Goal: Task Accomplishment & Management: Manage account settings

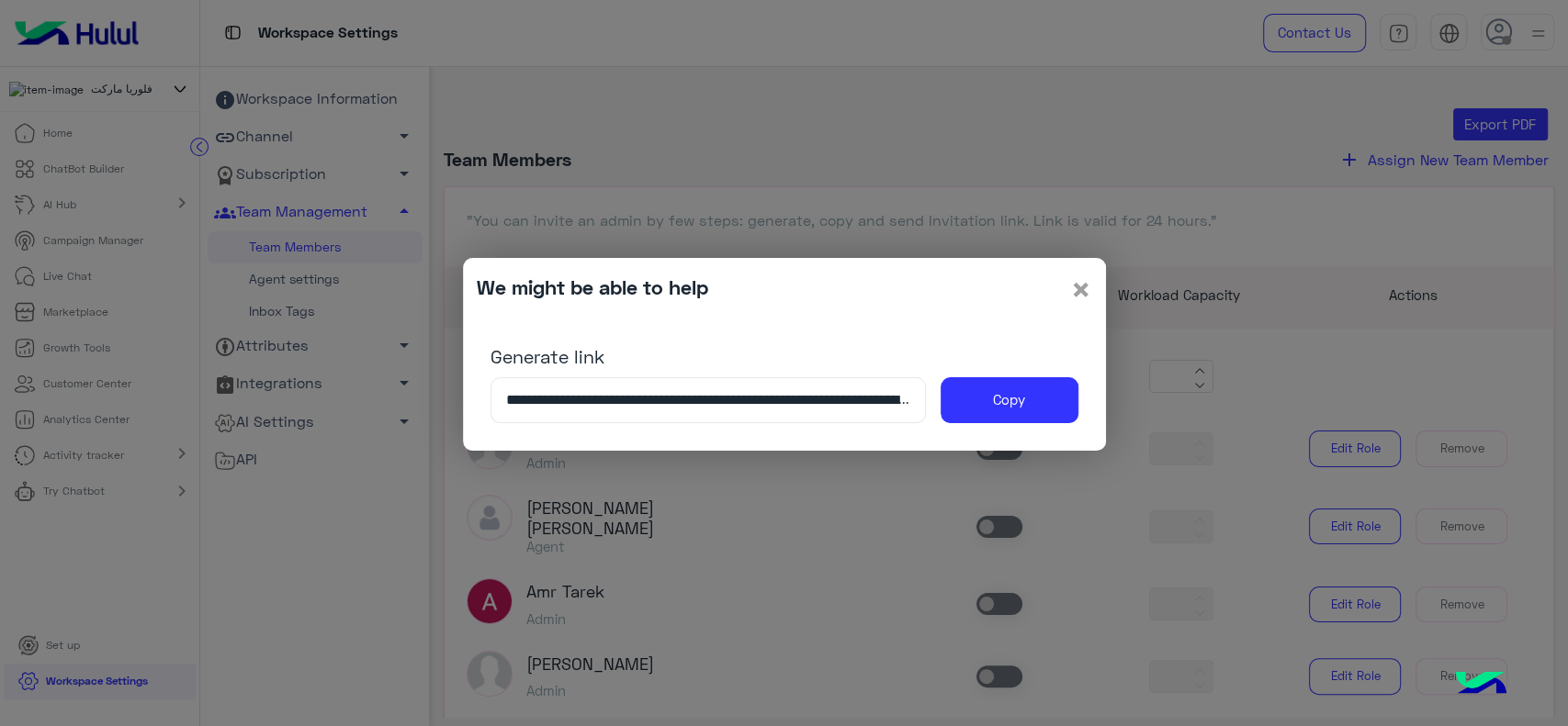
click at [1080, 300] on span "×" at bounding box center [1081, 288] width 22 height 41
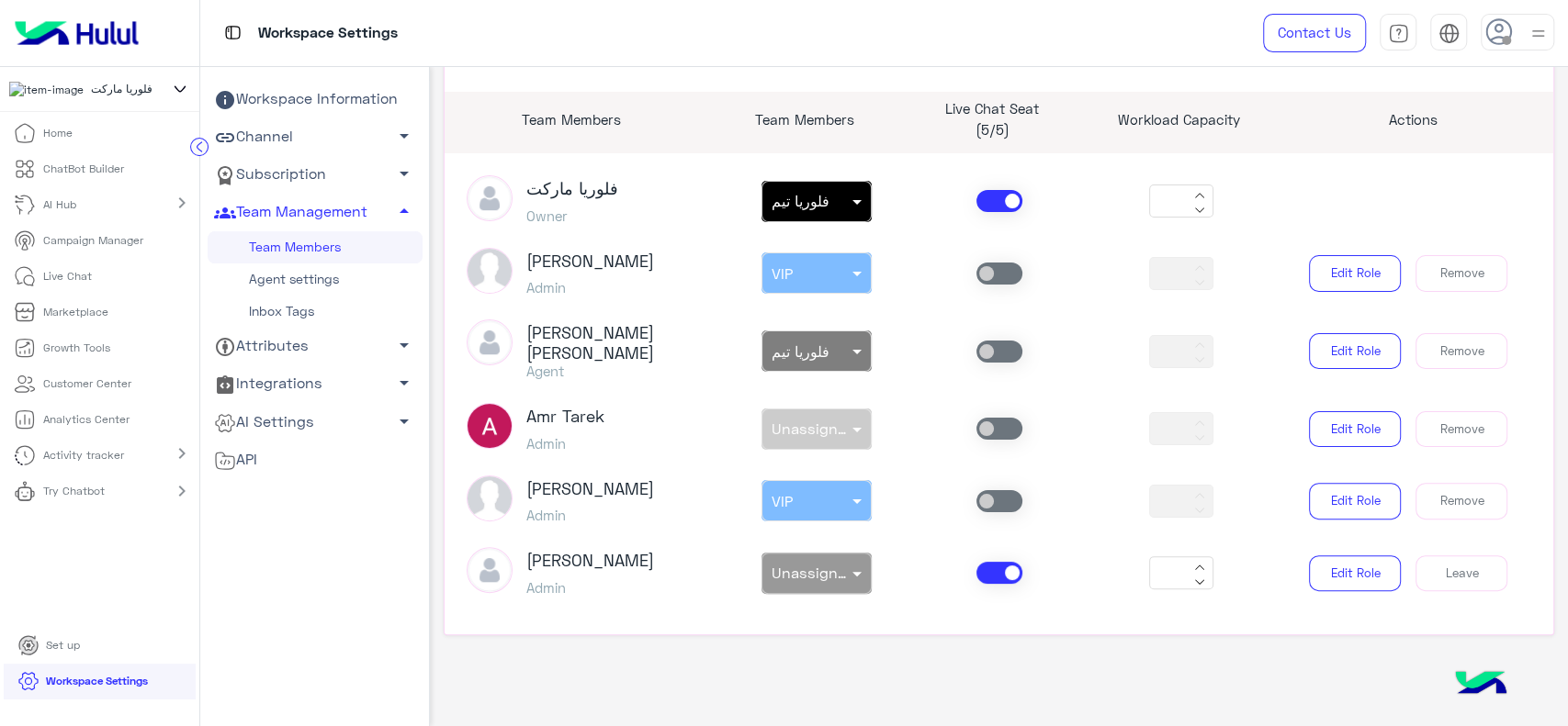
click at [90, 45] on img at bounding box center [77, 32] width 139 height 38
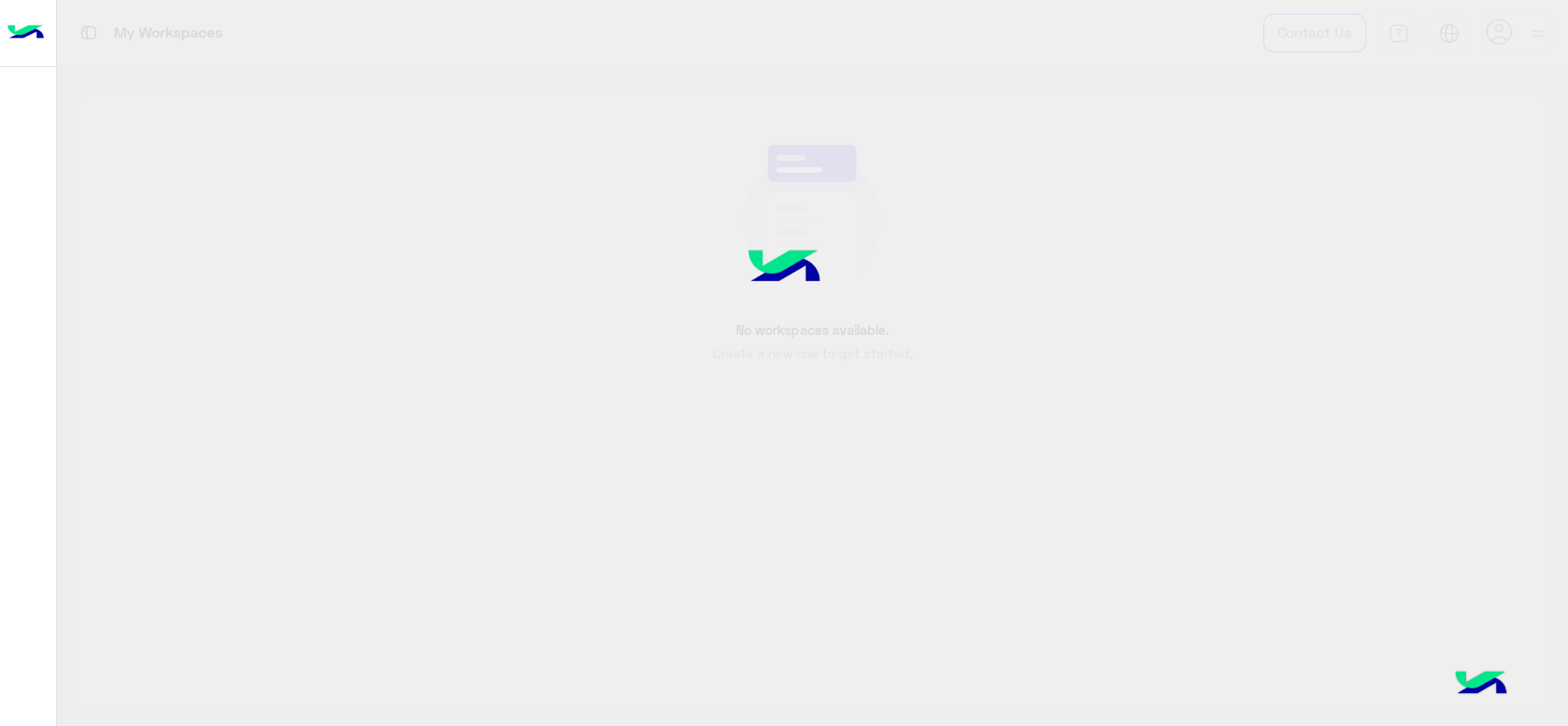
click at [17, 18] on img at bounding box center [26, 32] width 37 height 38
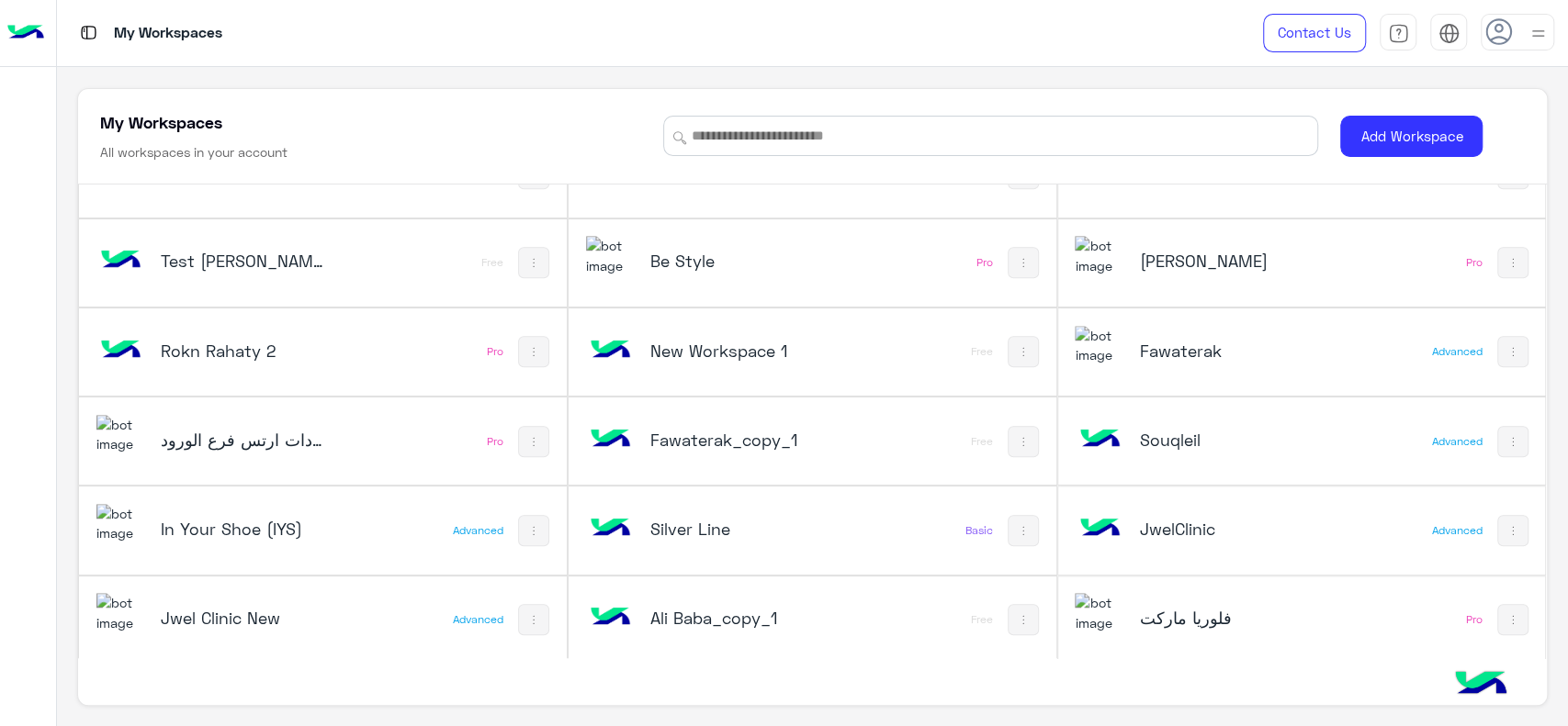
scroll to position [855, 0]
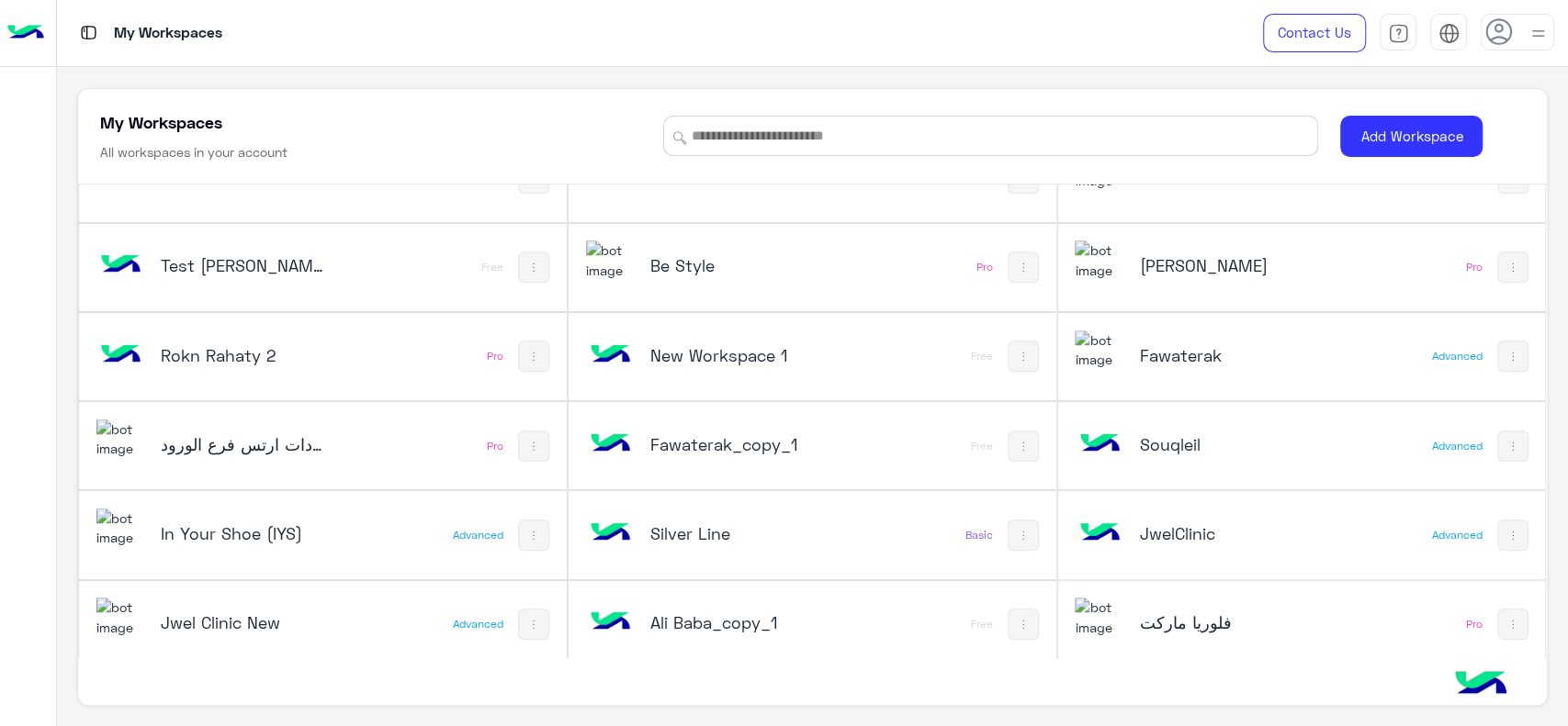
click at [1153, 457] on div "Souqleil" at bounding box center [1211, 446] width 272 height 53
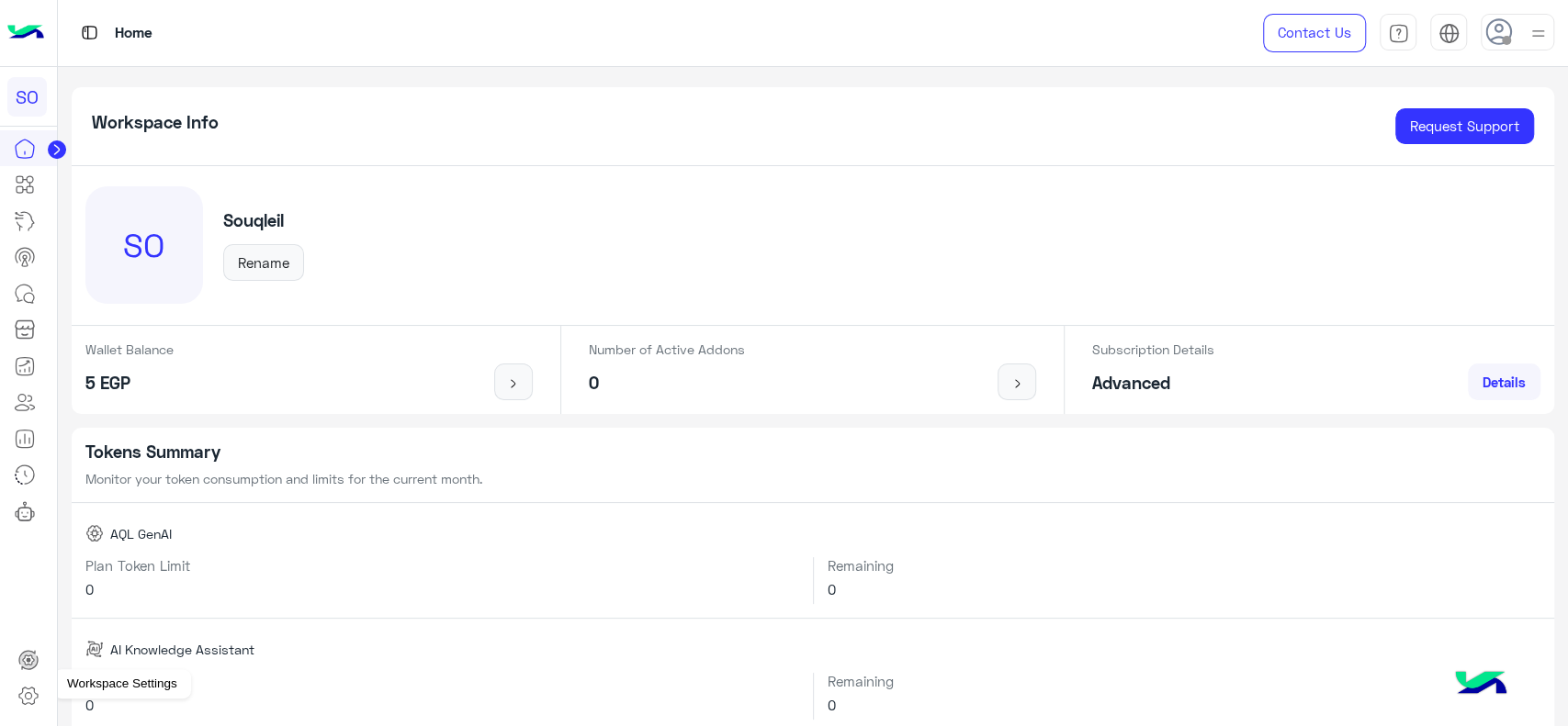
click at [26, 687] on icon at bounding box center [28, 696] width 22 height 22
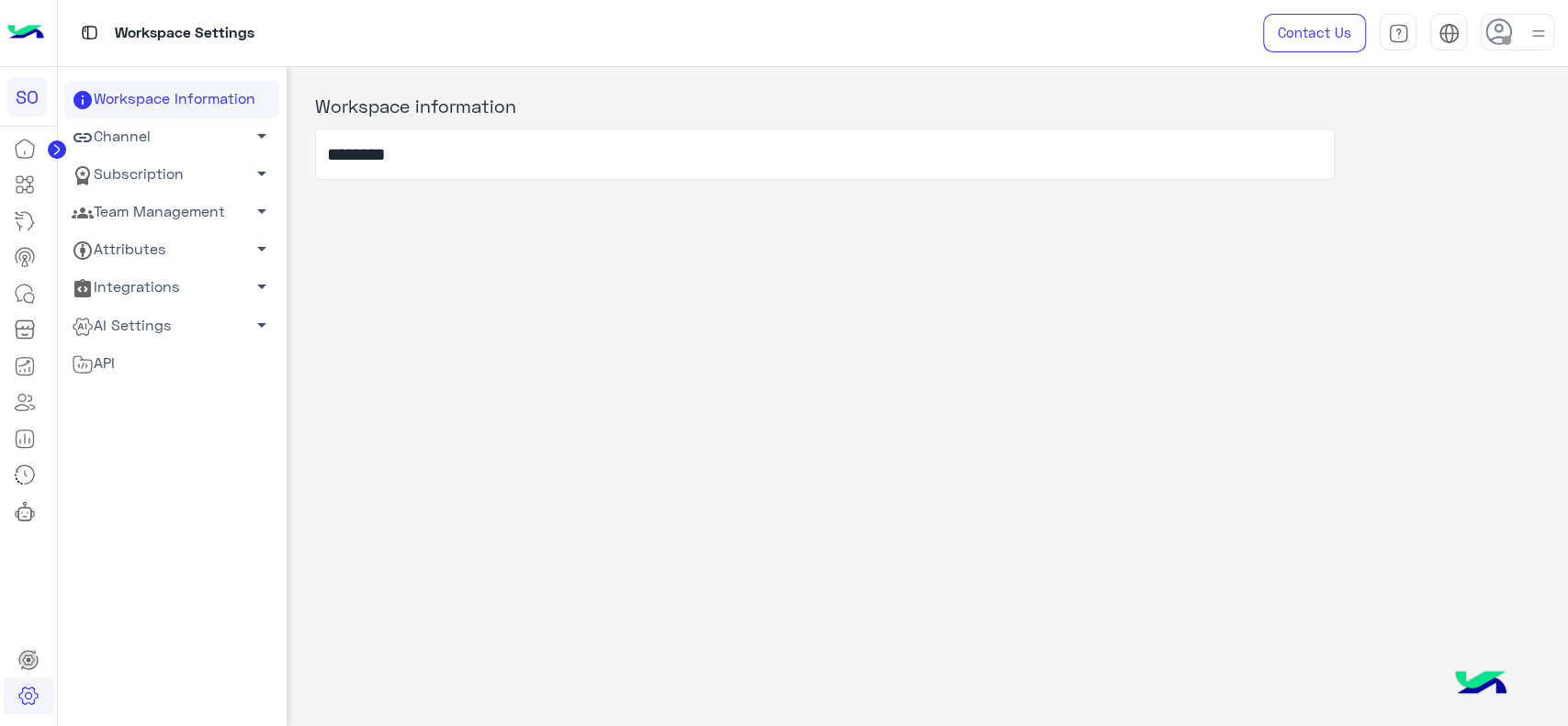
click at [175, 221] on link "Team Management arrow_drop_down" at bounding box center [172, 212] width 215 height 38
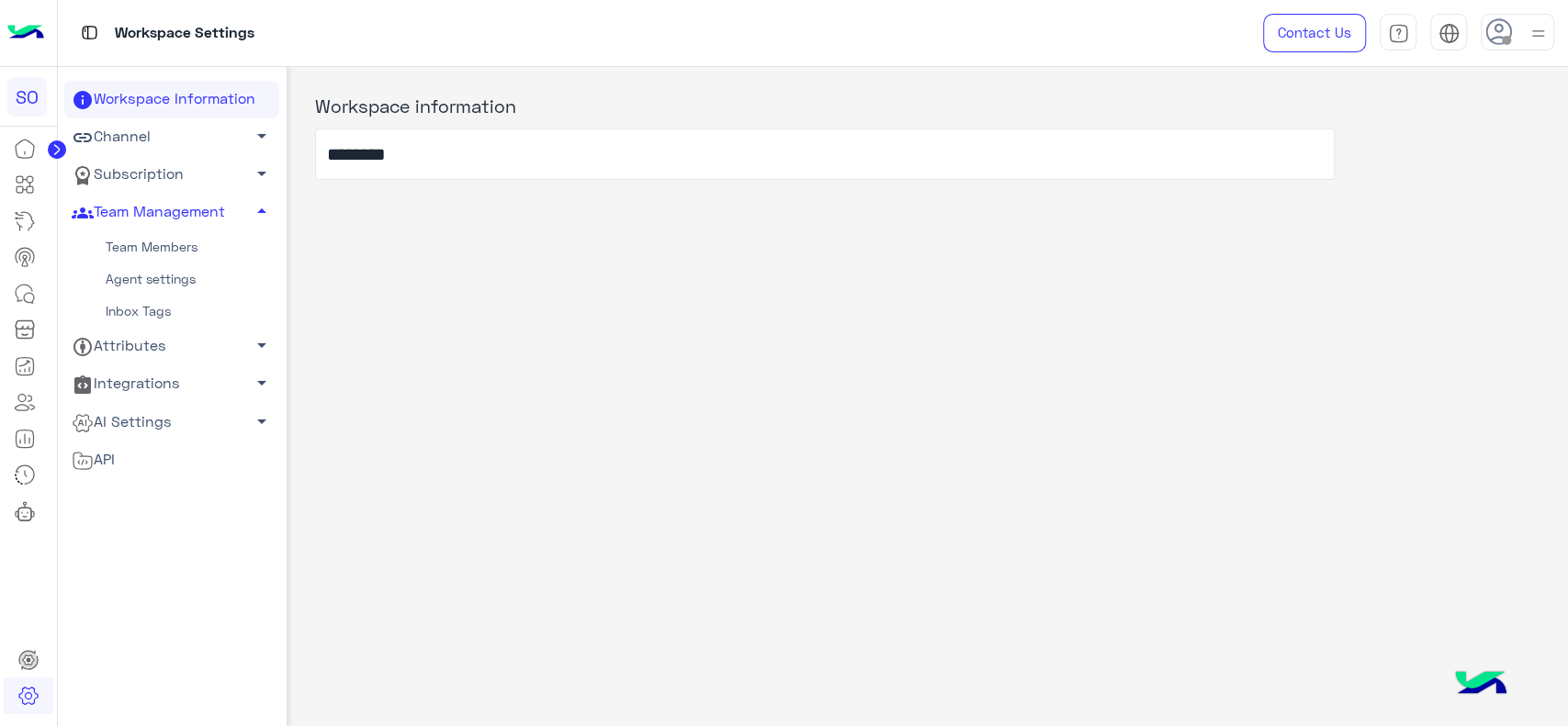
click at [145, 248] on link "Team Members" at bounding box center [172, 248] width 215 height 32
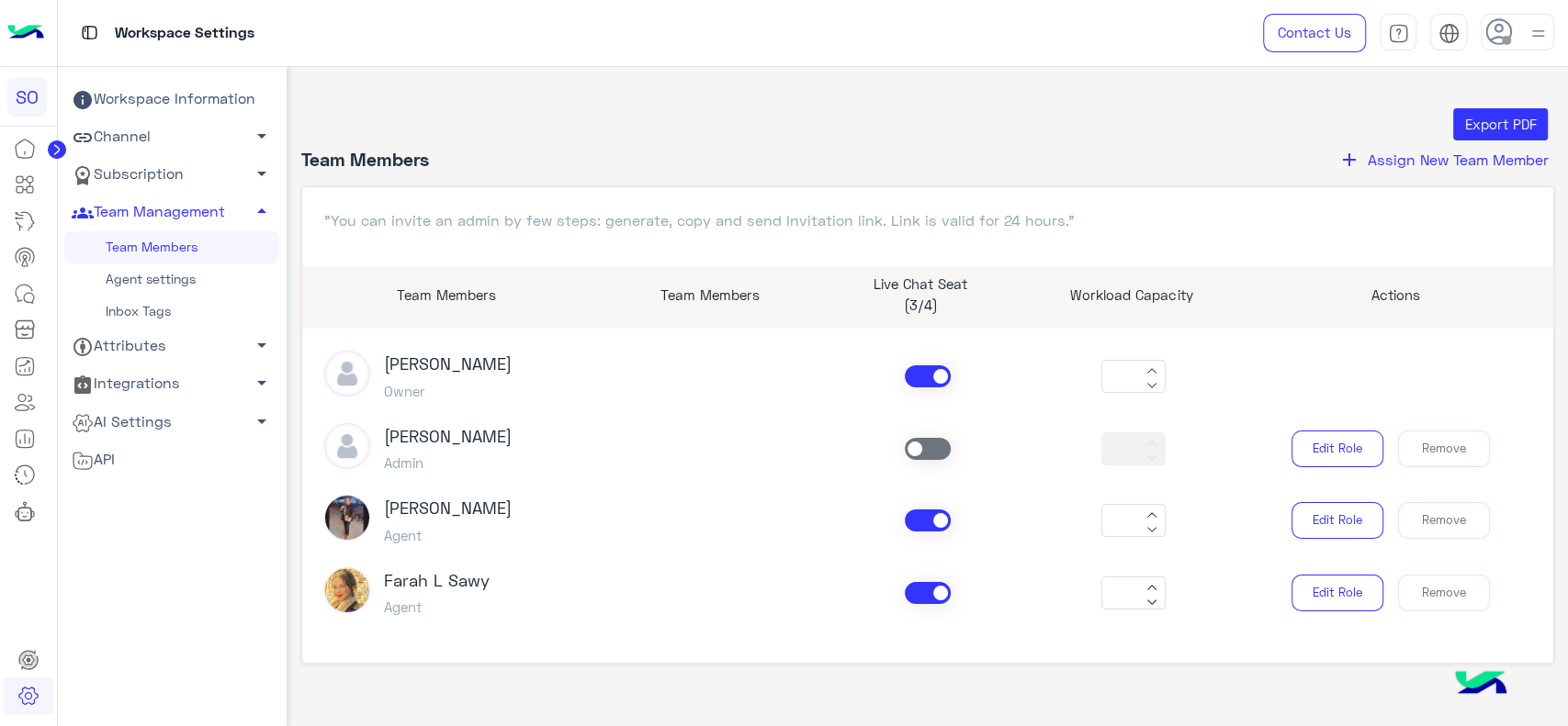
click at [1448, 163] on span "Assign New Team Member" at bounding box center [1458, 159] width 181 height 17
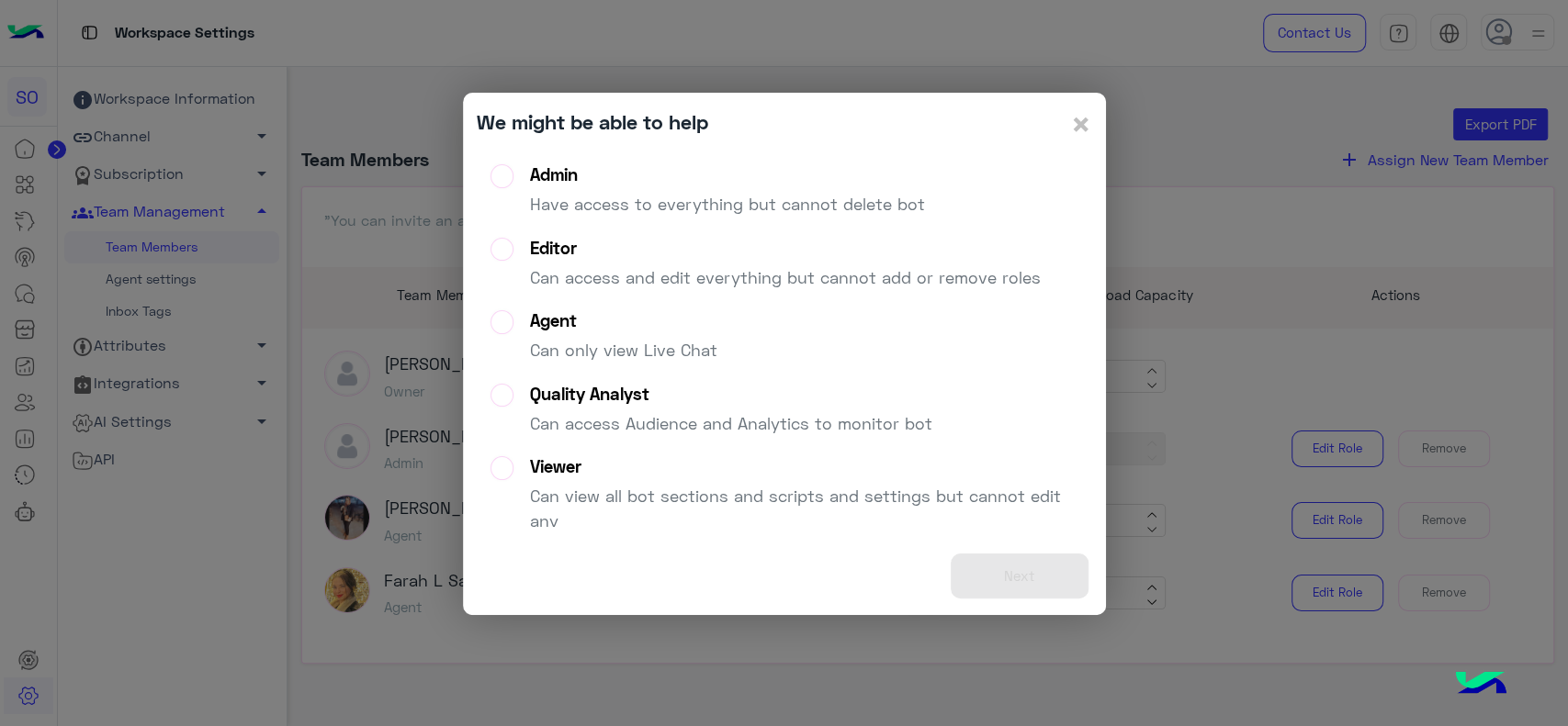
click at [721, 176] on div "Admin" at bounding box center [727, 175] width 395 height 21
click at [993, 562] on button "Next" at bounding box center [1019, 575] width 138 height 45
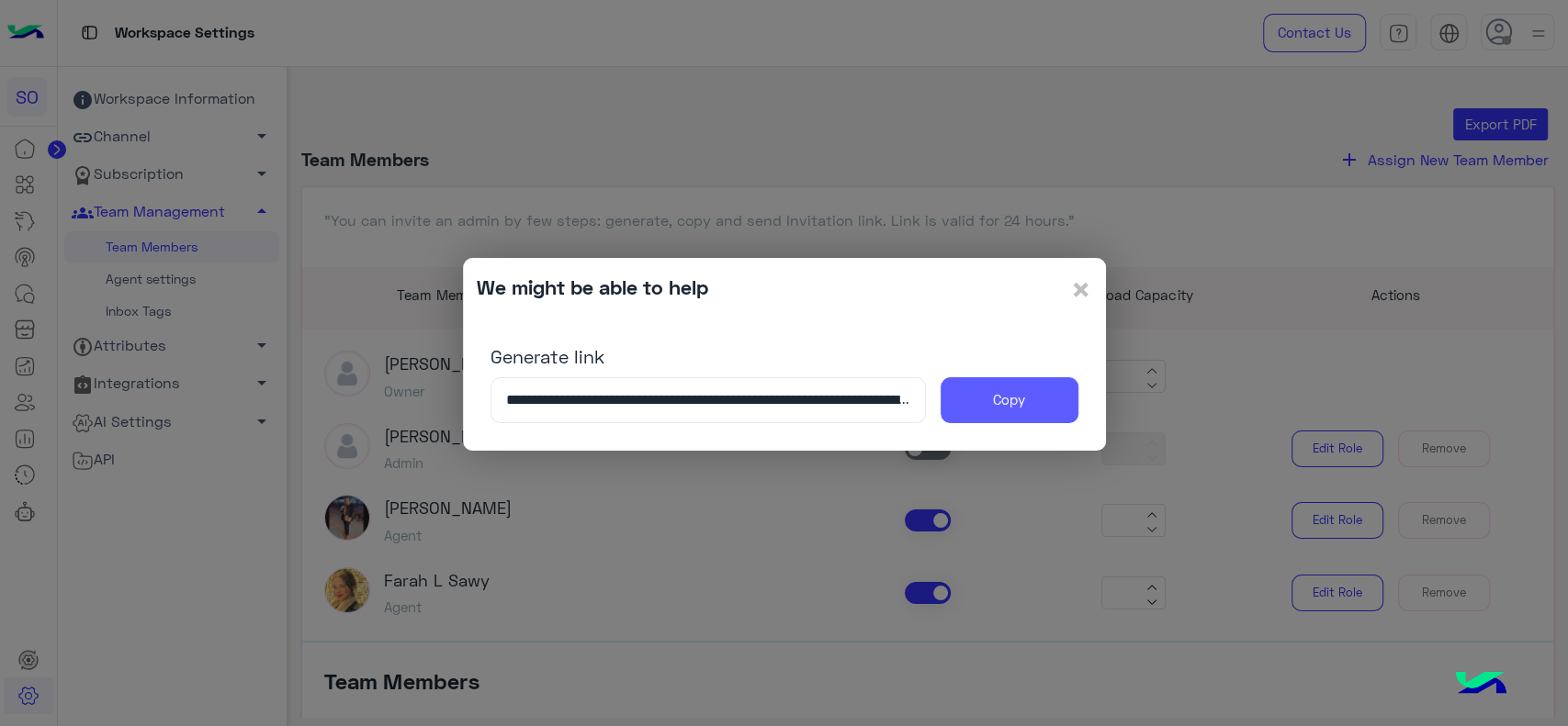
click at [1018, 414] on button "Copy" at bounding box center [1009, 400] width 138 height 46
click at [1077, 296] on span "×" at bounding box center [1081, 288] width 22 height 41
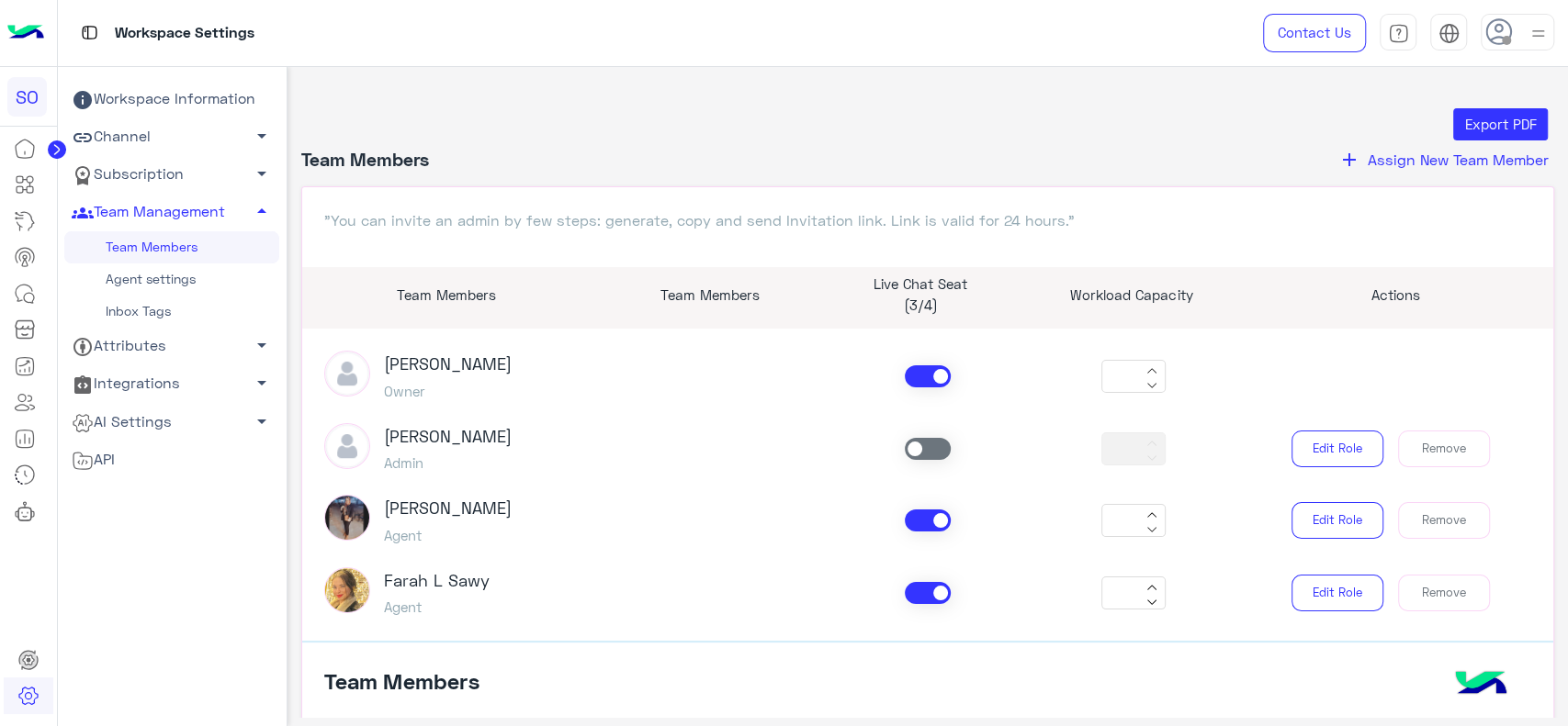
click at [154, 577] on div "Workspace Information Channel arrow_drop_down Subscription arrow_drop_down Team…" at bounding box center [172, 444] width 215 height 726
click at [163, 134] on link "Channel arrow_drop_down" at bounding box center [172, 137] width 215 height 38
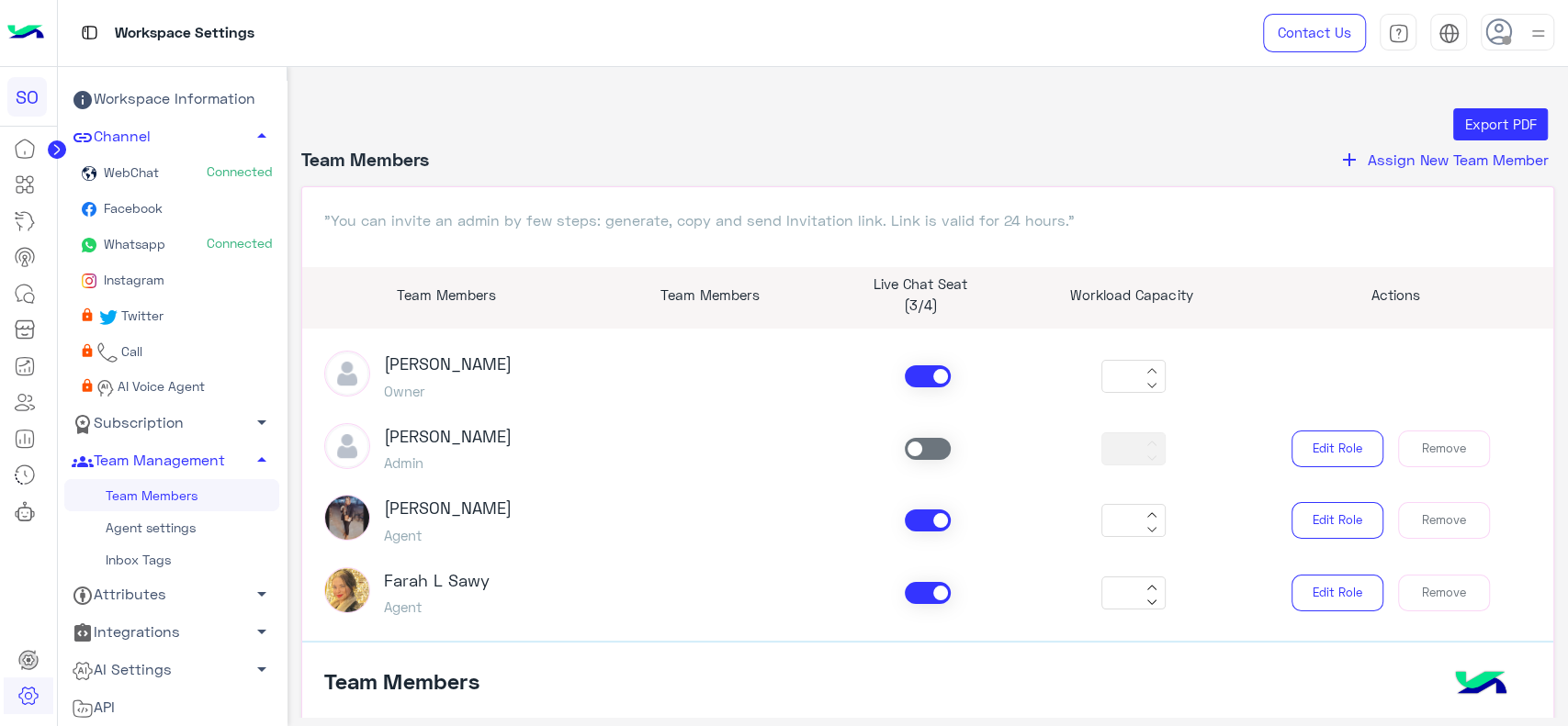
click at [169, 237] on link "Whatsapp Connected" at bounding box center [172, 246] width 215 height 36
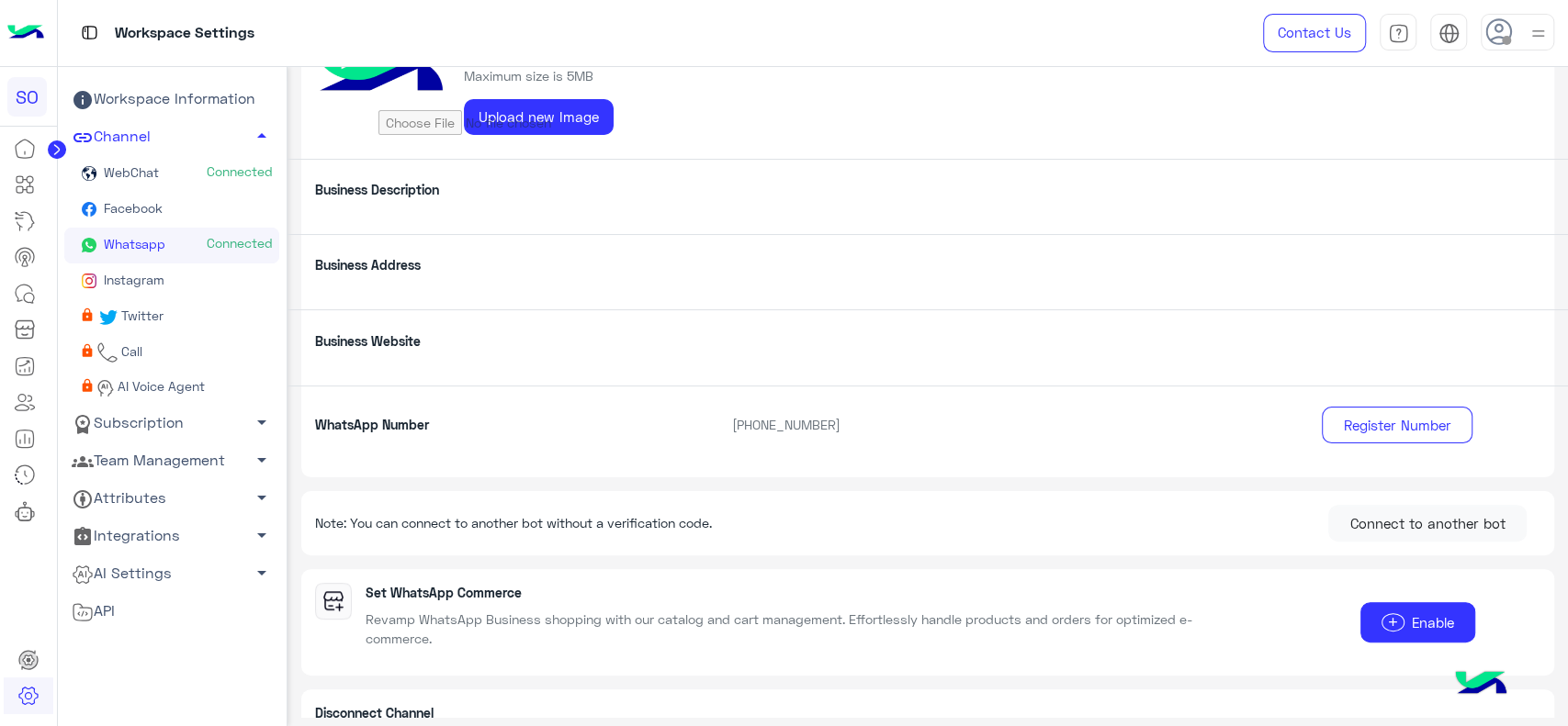
scroll to position [169, 0]
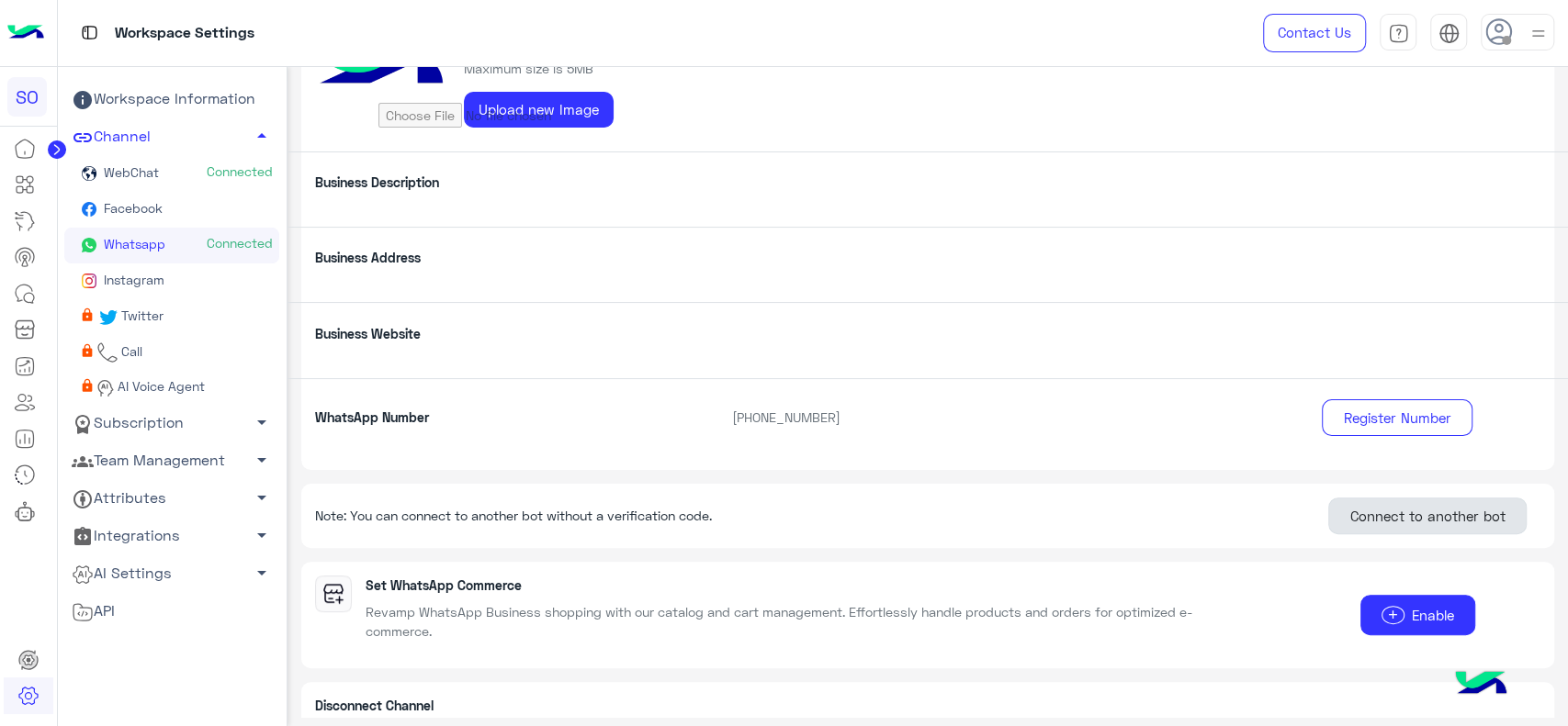
click at [1391, 504] on button "Connect to another bot" at bounding box center [1428, 515] width 198 height 37
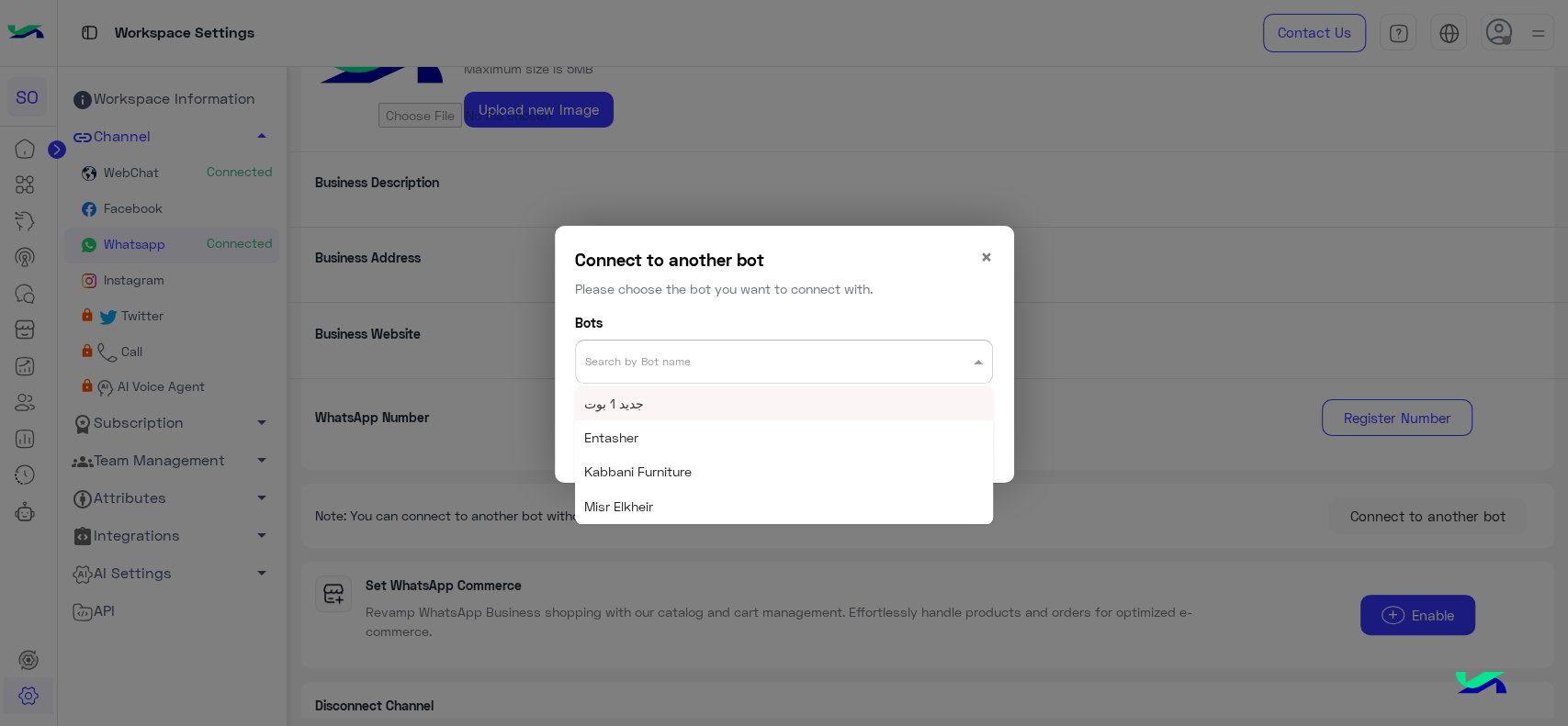
click at [698, 363] on input "text" at bounding box center [747, 356] width 325 height 23
type input "**"
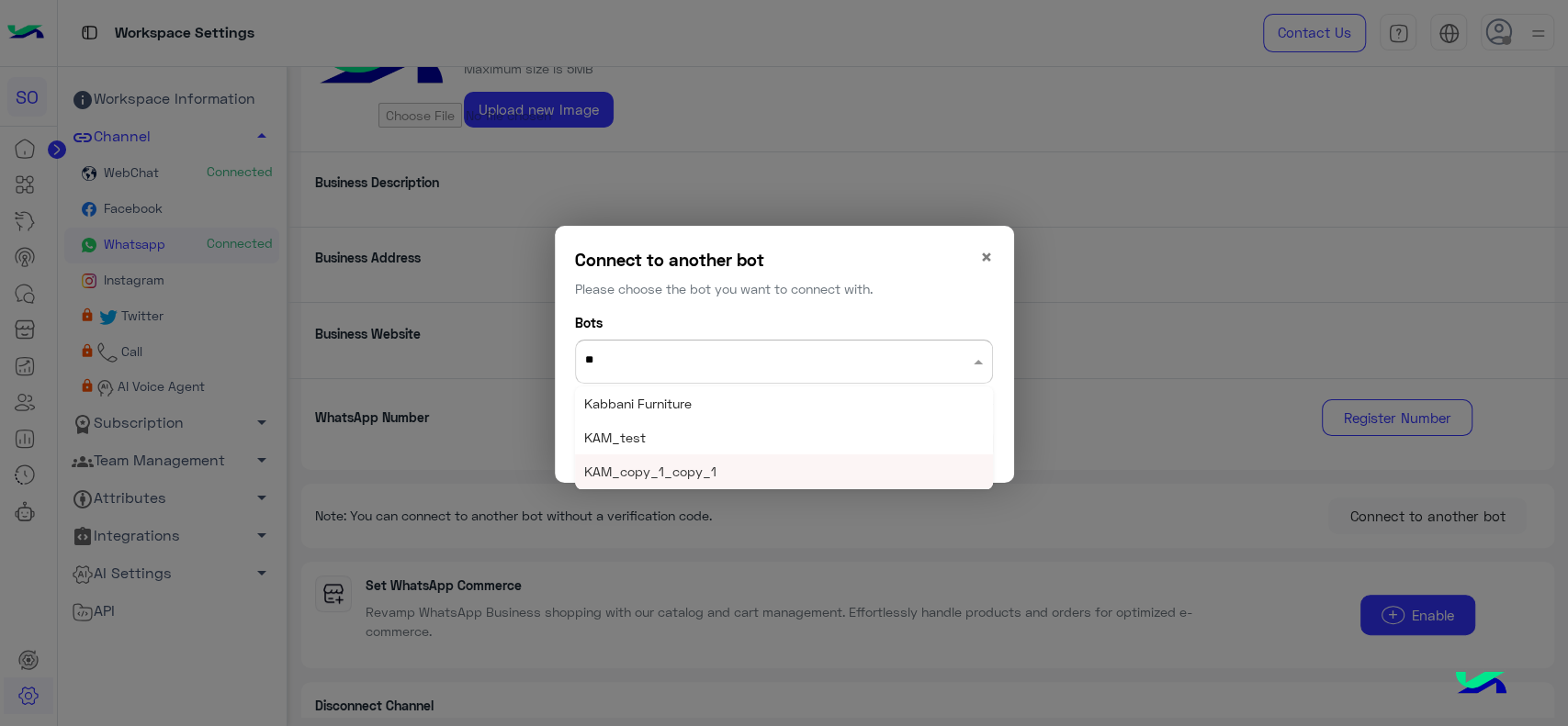
click at [700, 465] on span "KAM_copy_1_copy_1" at bounding box center [650, 472] width 132 height 15
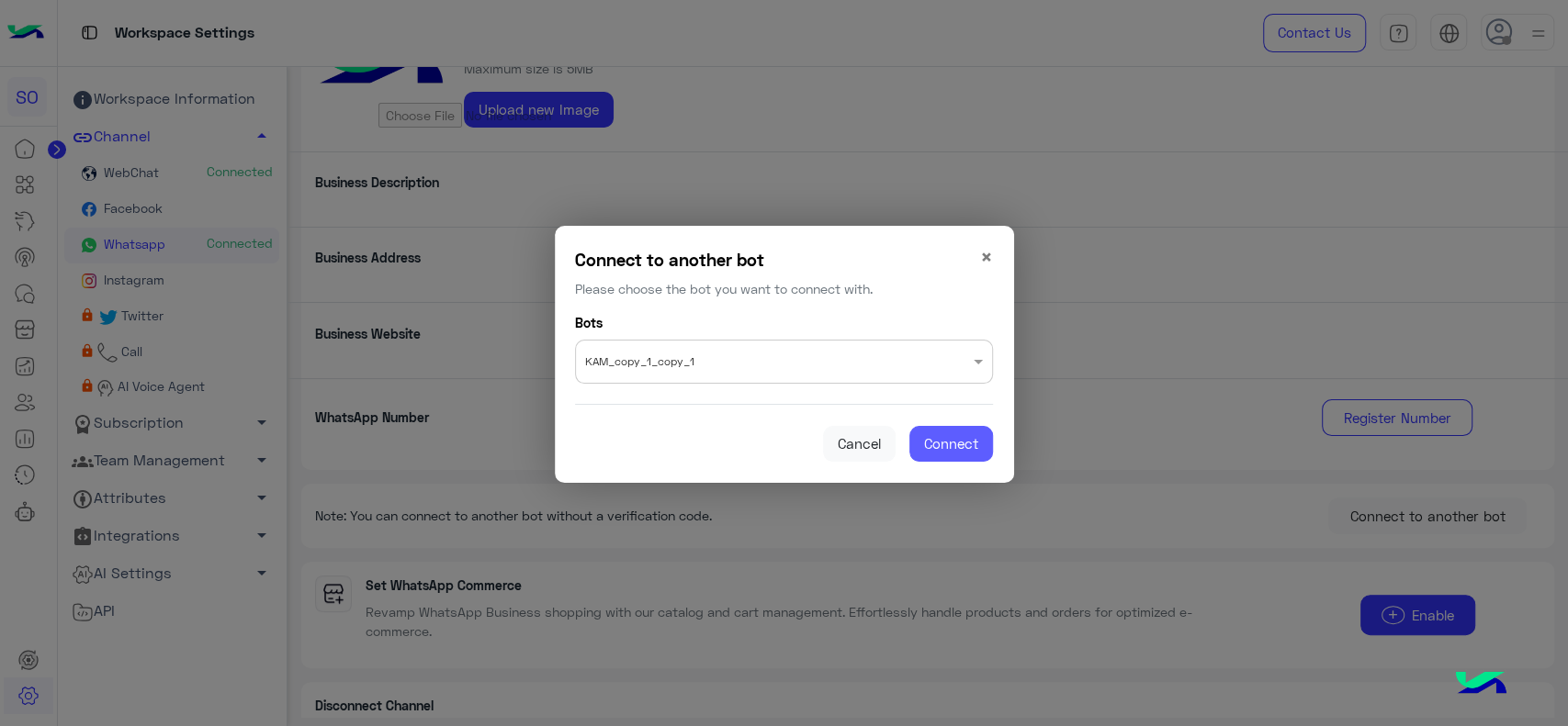
click at [932, 442] on span "Connect" at bounding box center [951, 443] width 54 height 16
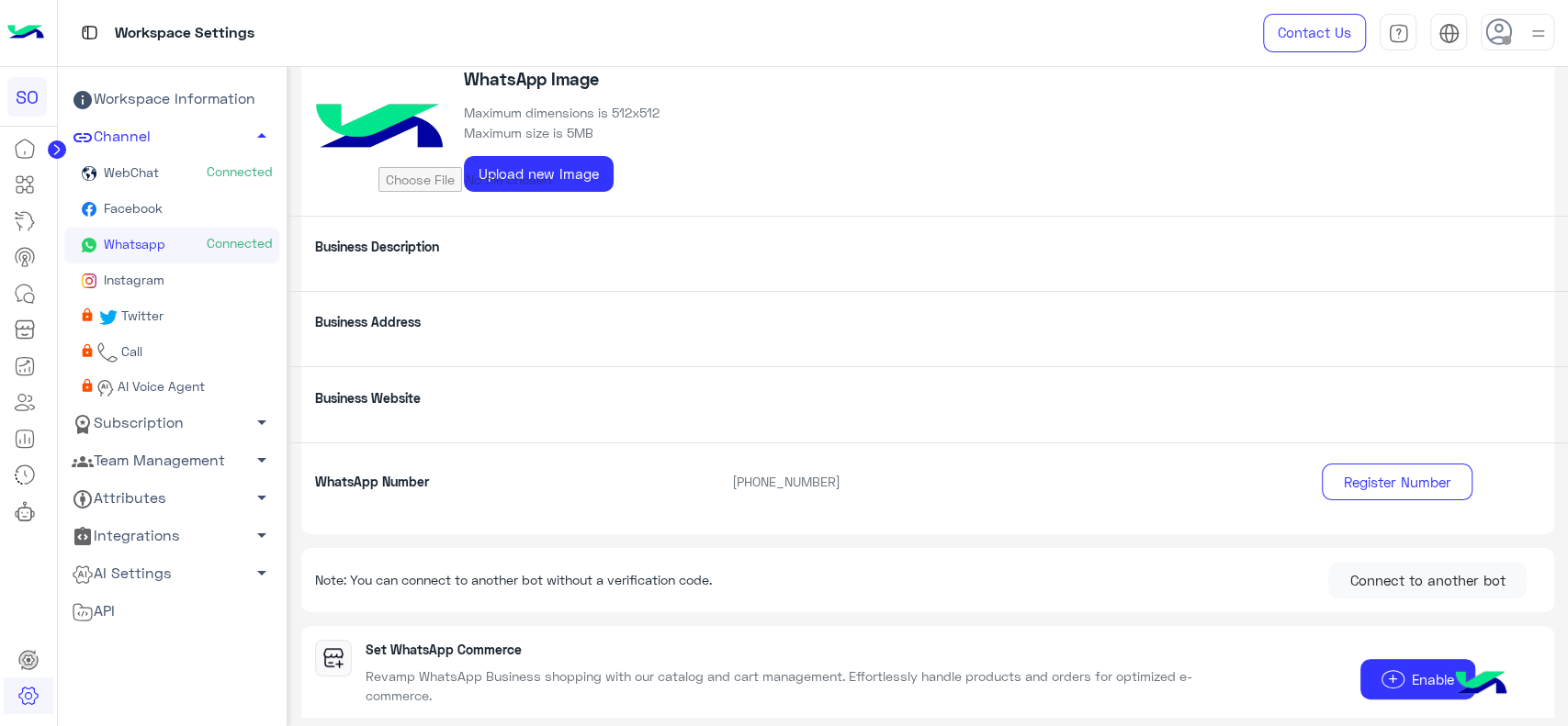
scroll to position [107, 0]
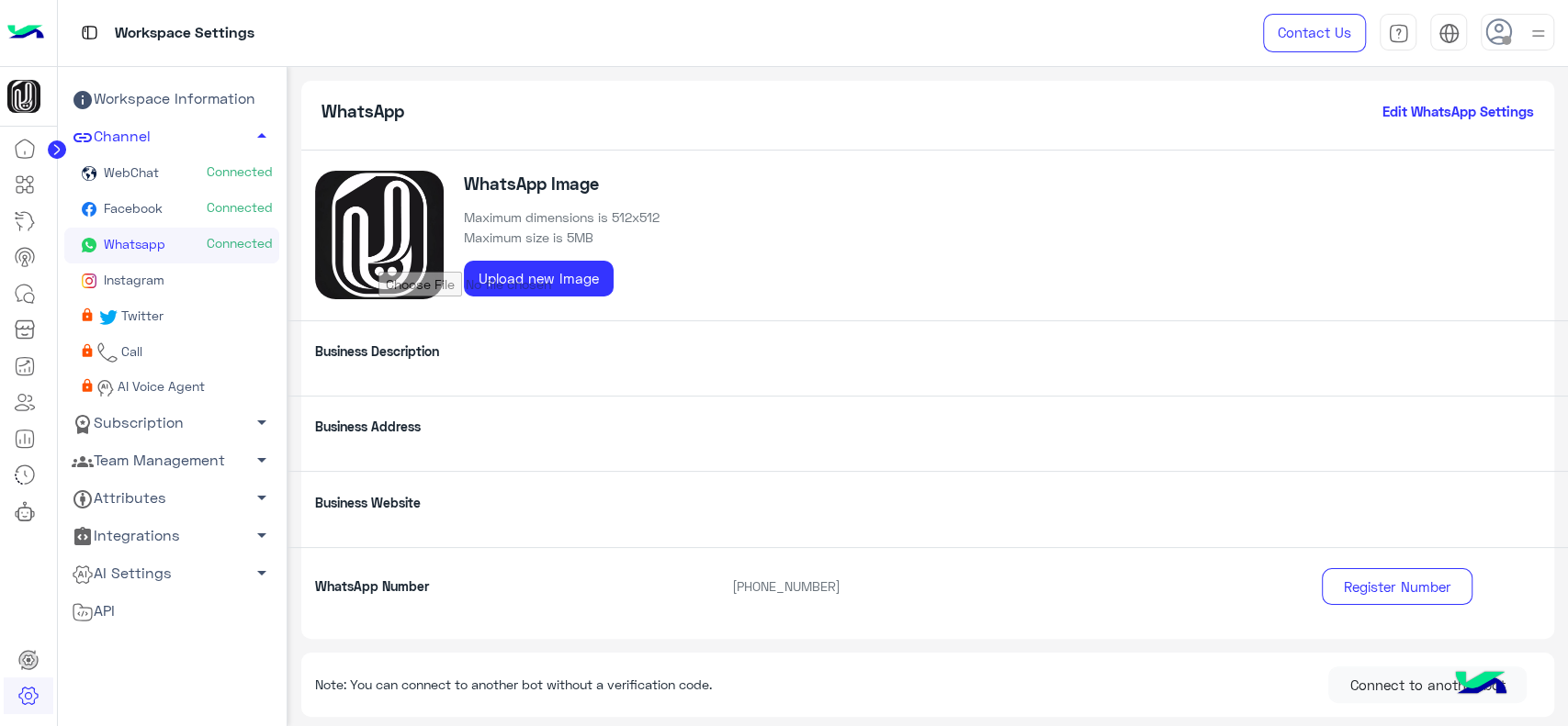
click at [55, 148] on icon at bounding box center [56, 150] width 5 height 10
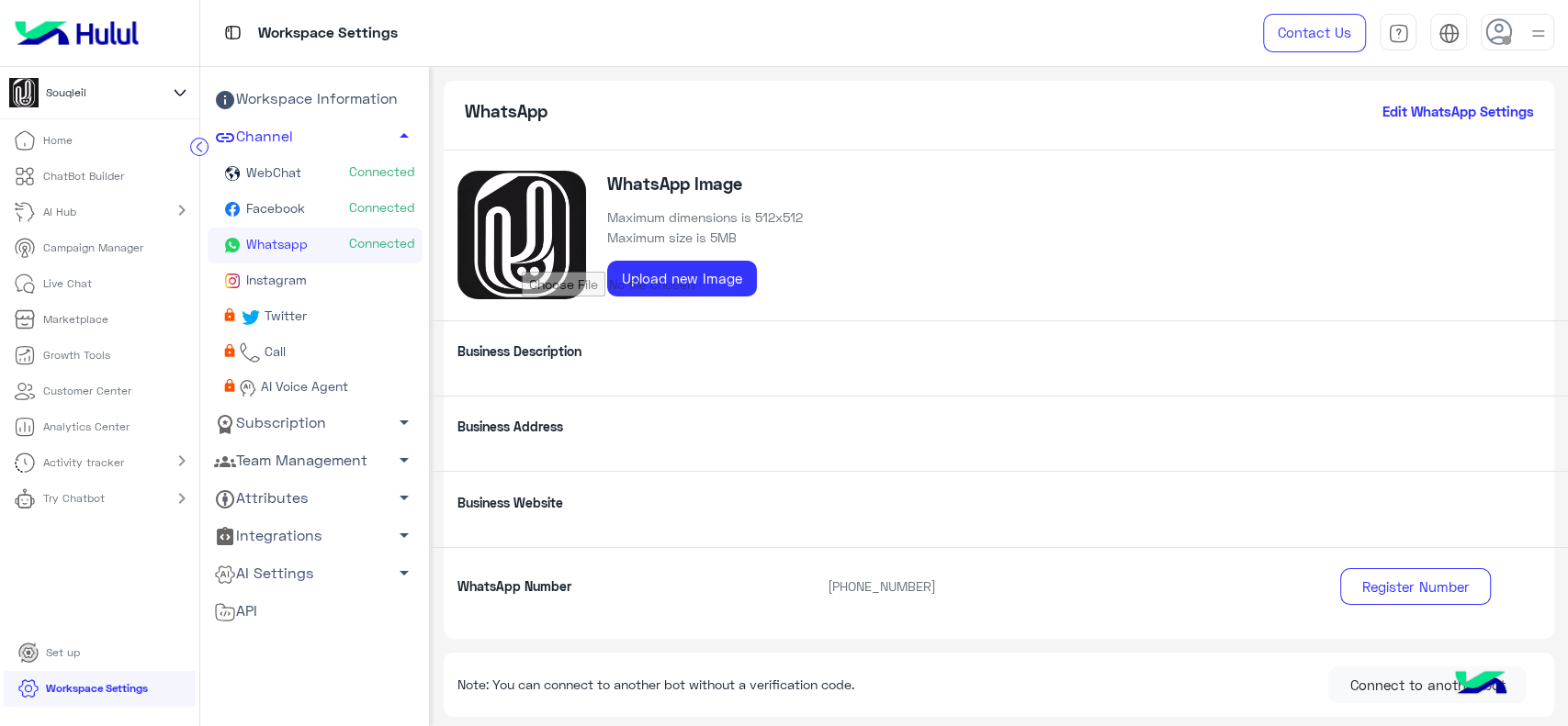
click at [1507, 34] on icon at bounding box center [1498, 31] width 28 height 28
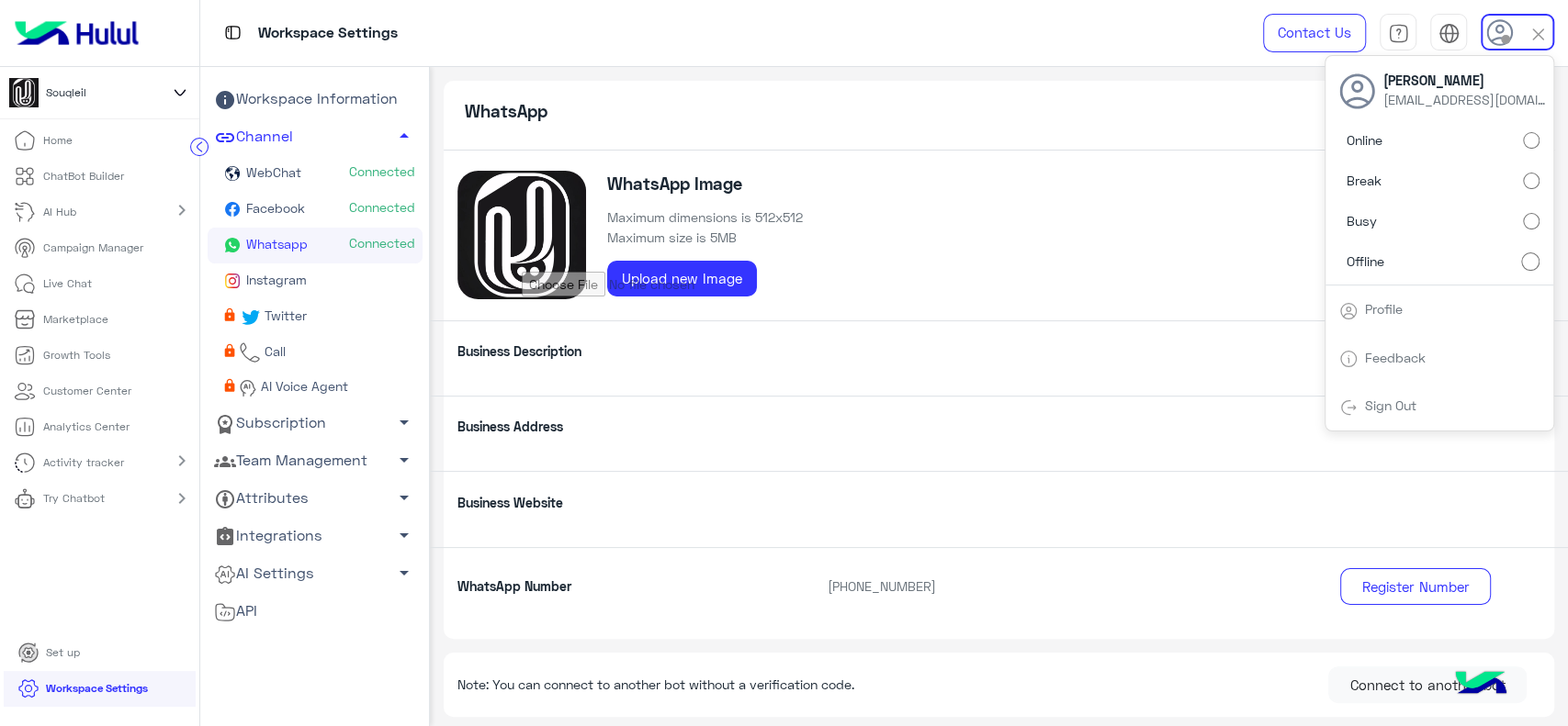
click at [961, 71] on div "WhatsApp Edit WhatsApp Settings WhatsApp Image Maximum dimensions is 512x512 Ma…" at bounding box center [999, 392] width 1138 height 651
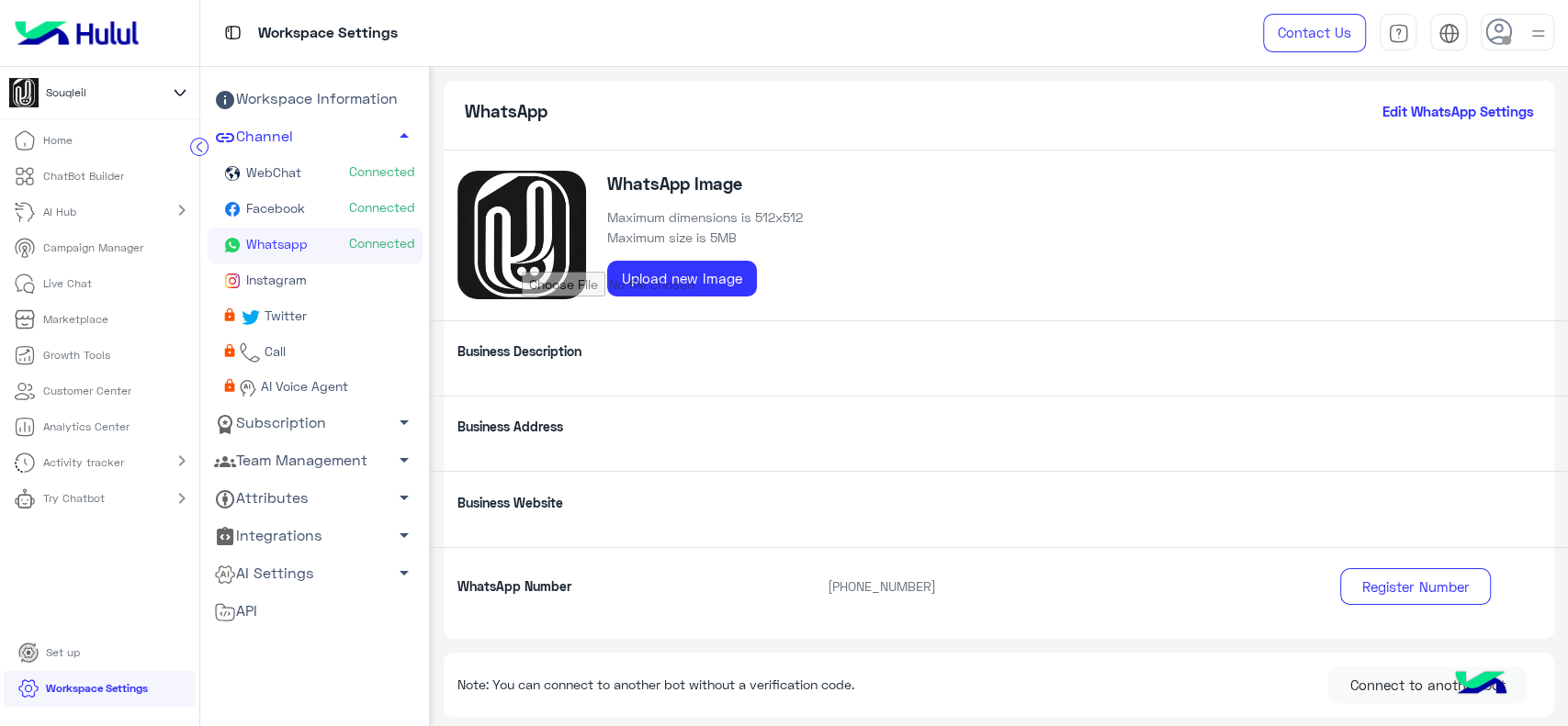
click at [66, 284] on p "Live Chat" at bounding box center [67, 283] width 49 height 16
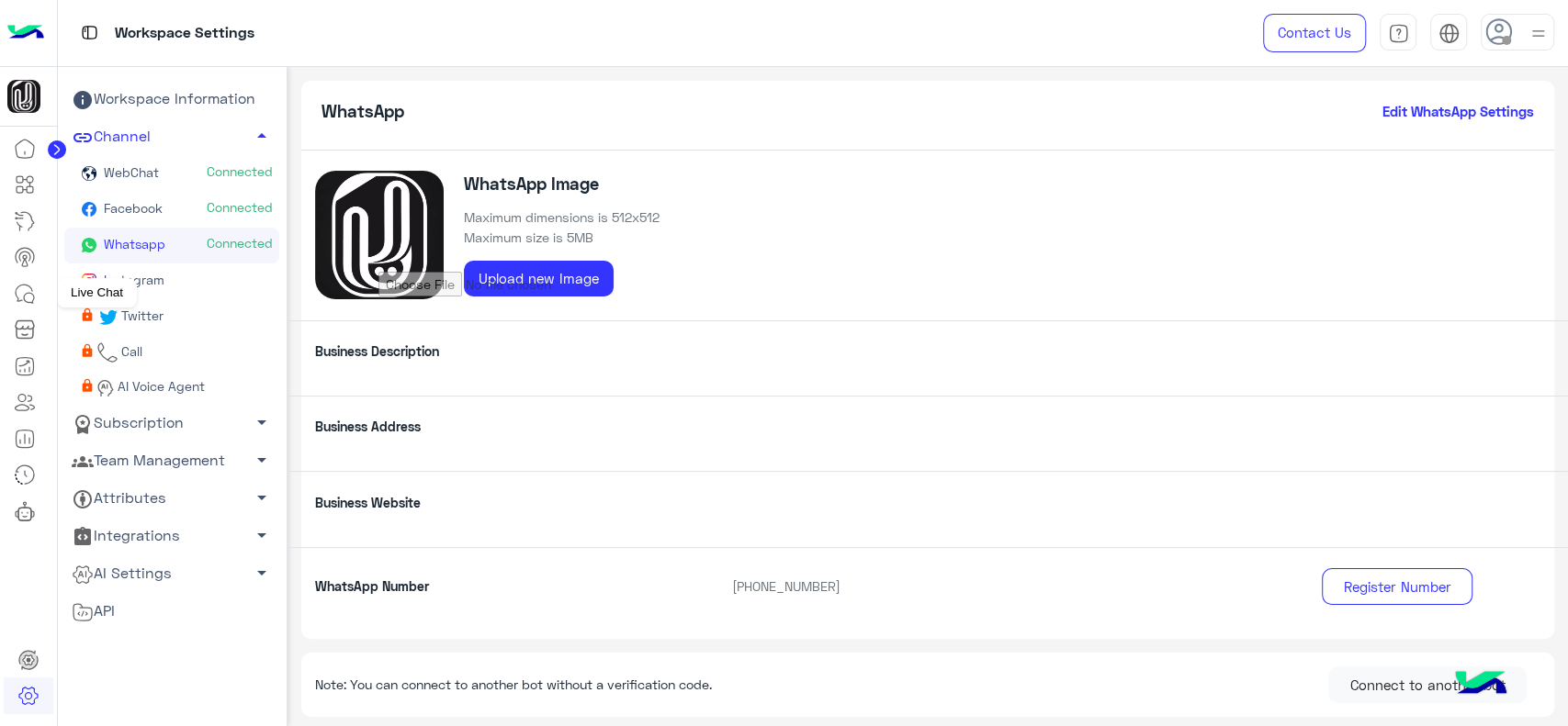
click at [30, 291] on icon at bounding box center [24, 293] width 22 height 22
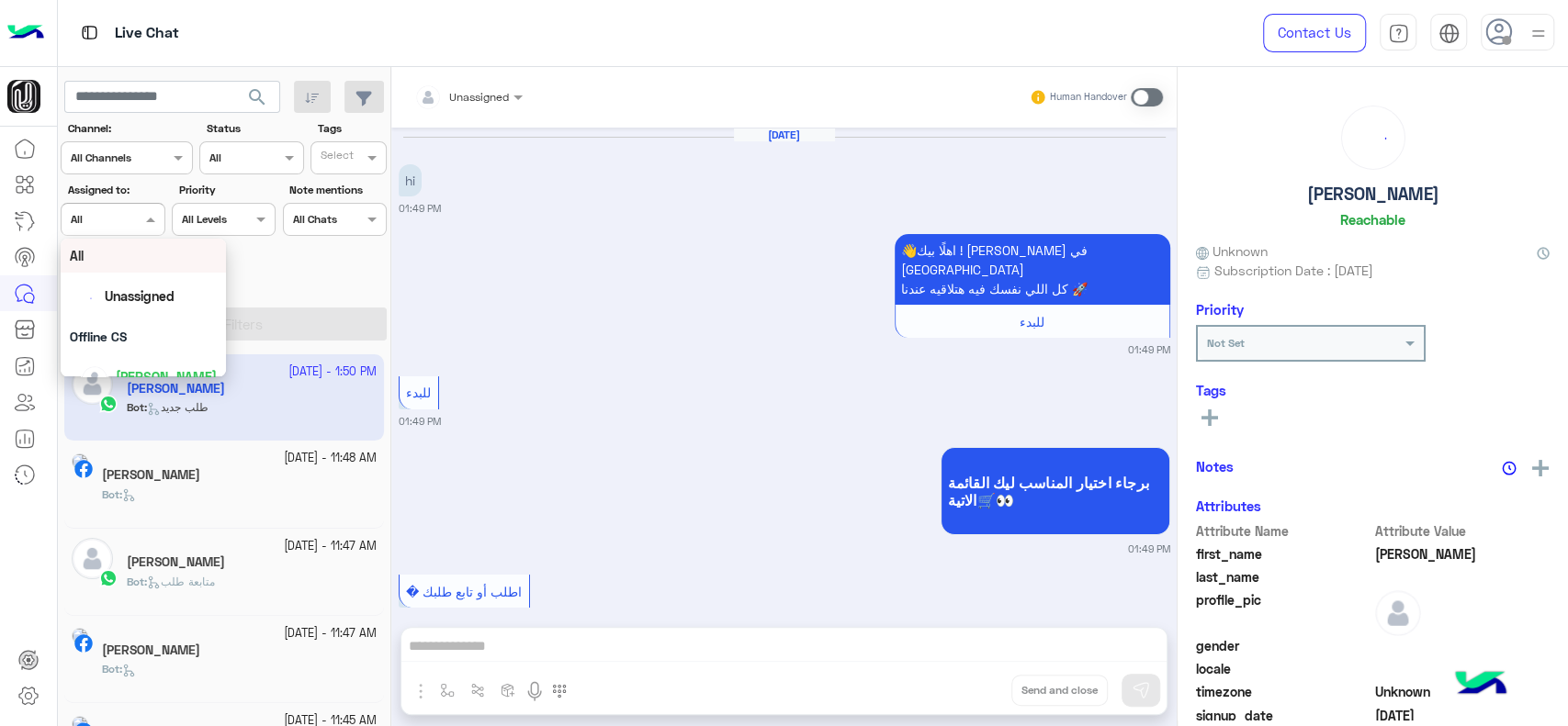
click at [96, 219] on input "text" at bounding box center [92, 217] width 42 height 16
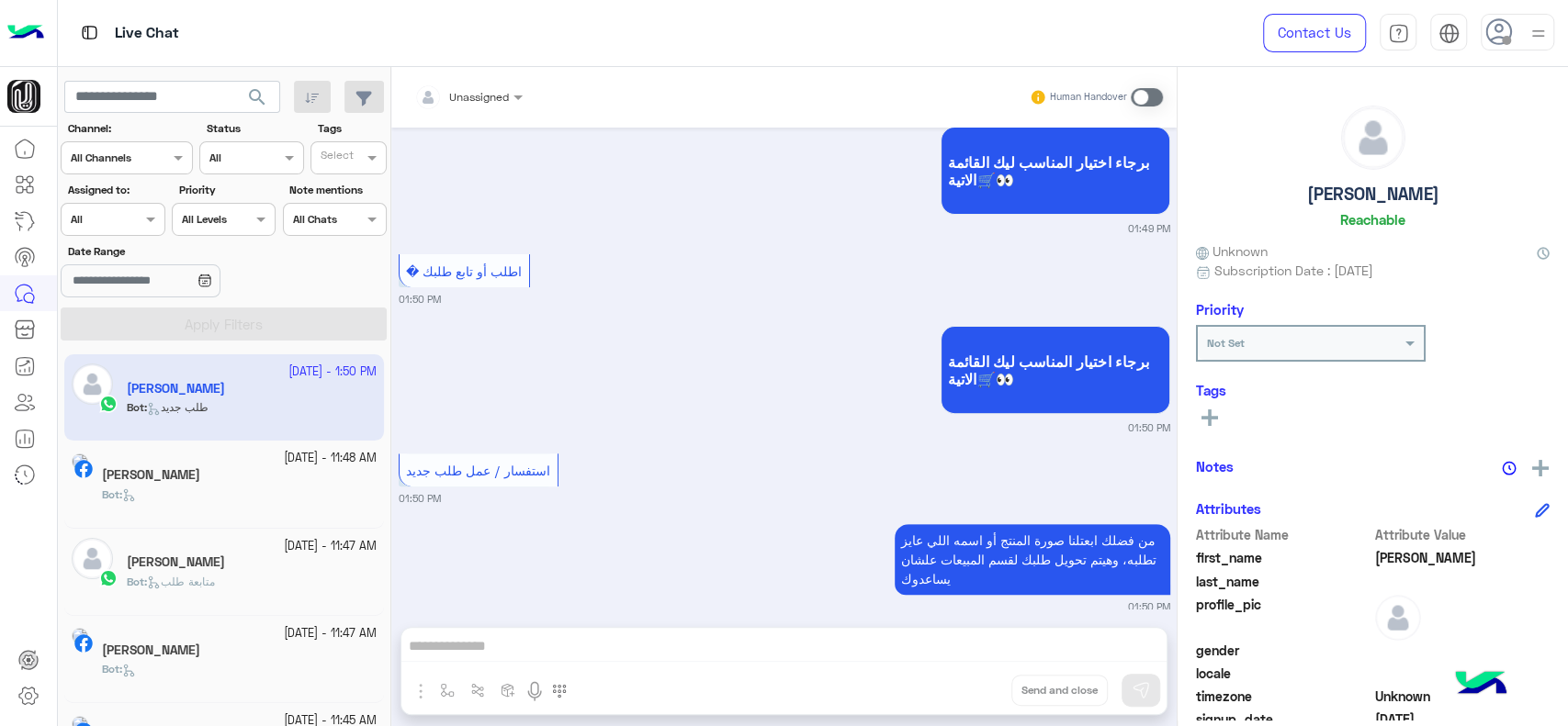
click at [641, 292] on small "01:50 PM" at bounding box center [784, 298] width 772 height 14
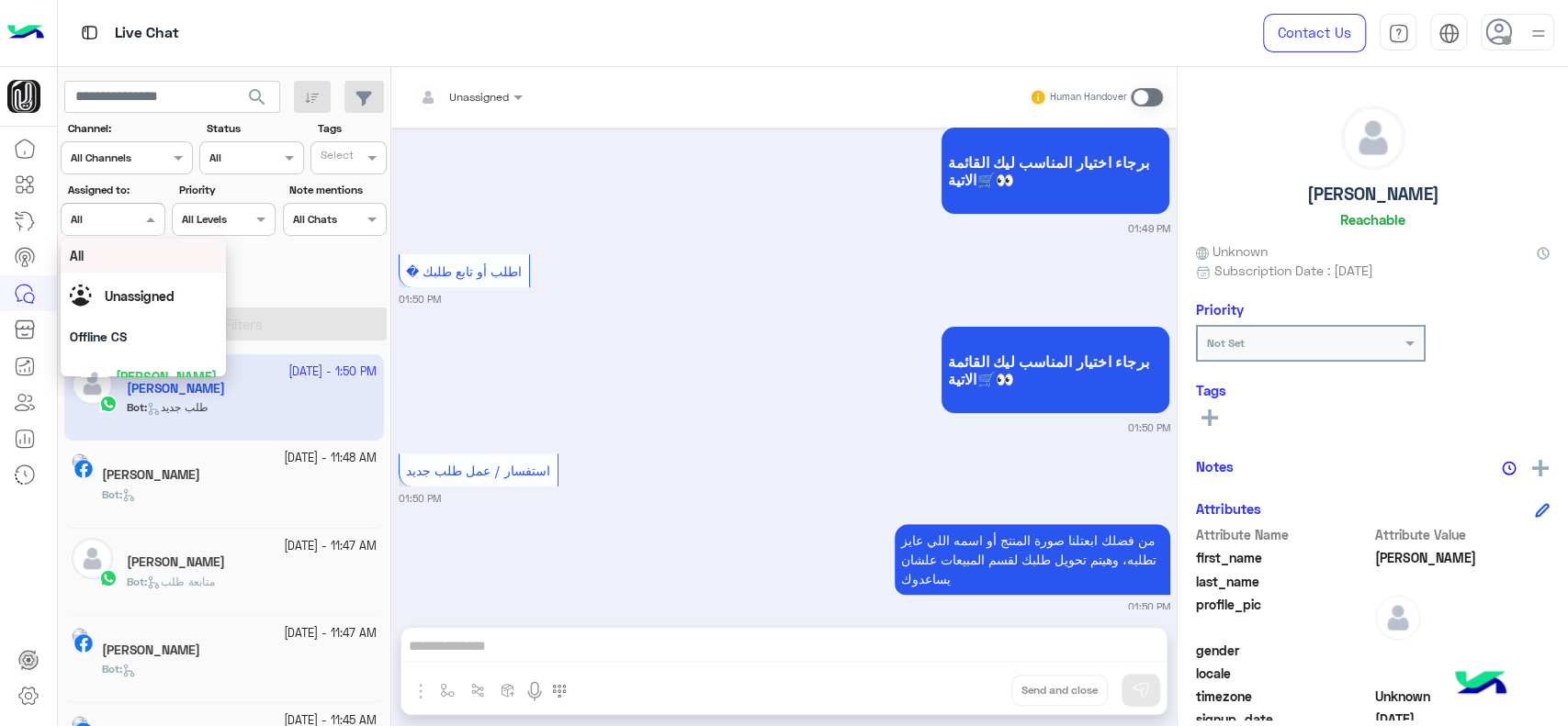
click at [152, 215] on span at bounding box center [153, 219] width 23 height 19
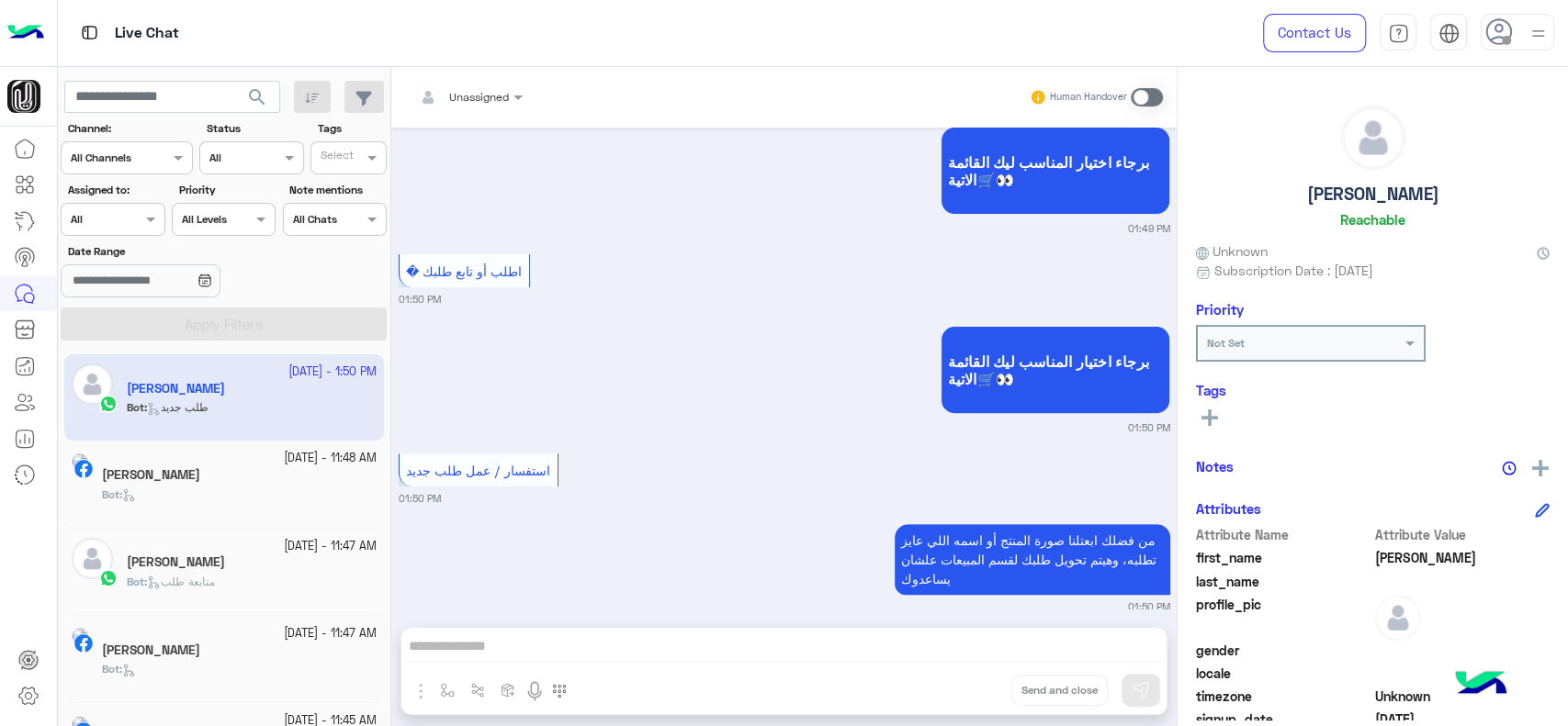
click at [713, 368] on div "برجاء اختيار المناسب ليك القائمة الاتية🛒👀 01:50 PM" at bounding box center [784, 378] width 772 height 114
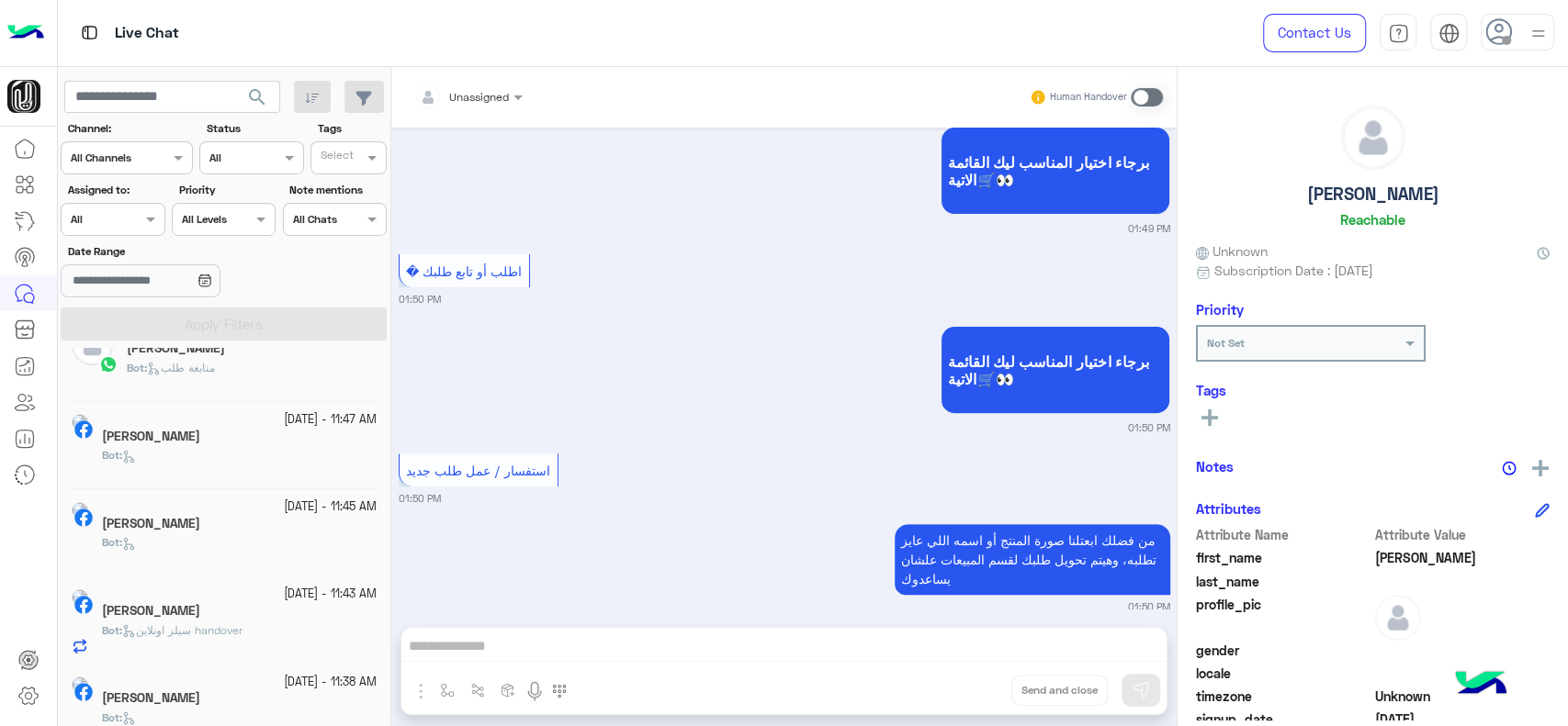
scroll to position [215, 0]
